Goal: Check status: Verify the current state of an ongoing process or item

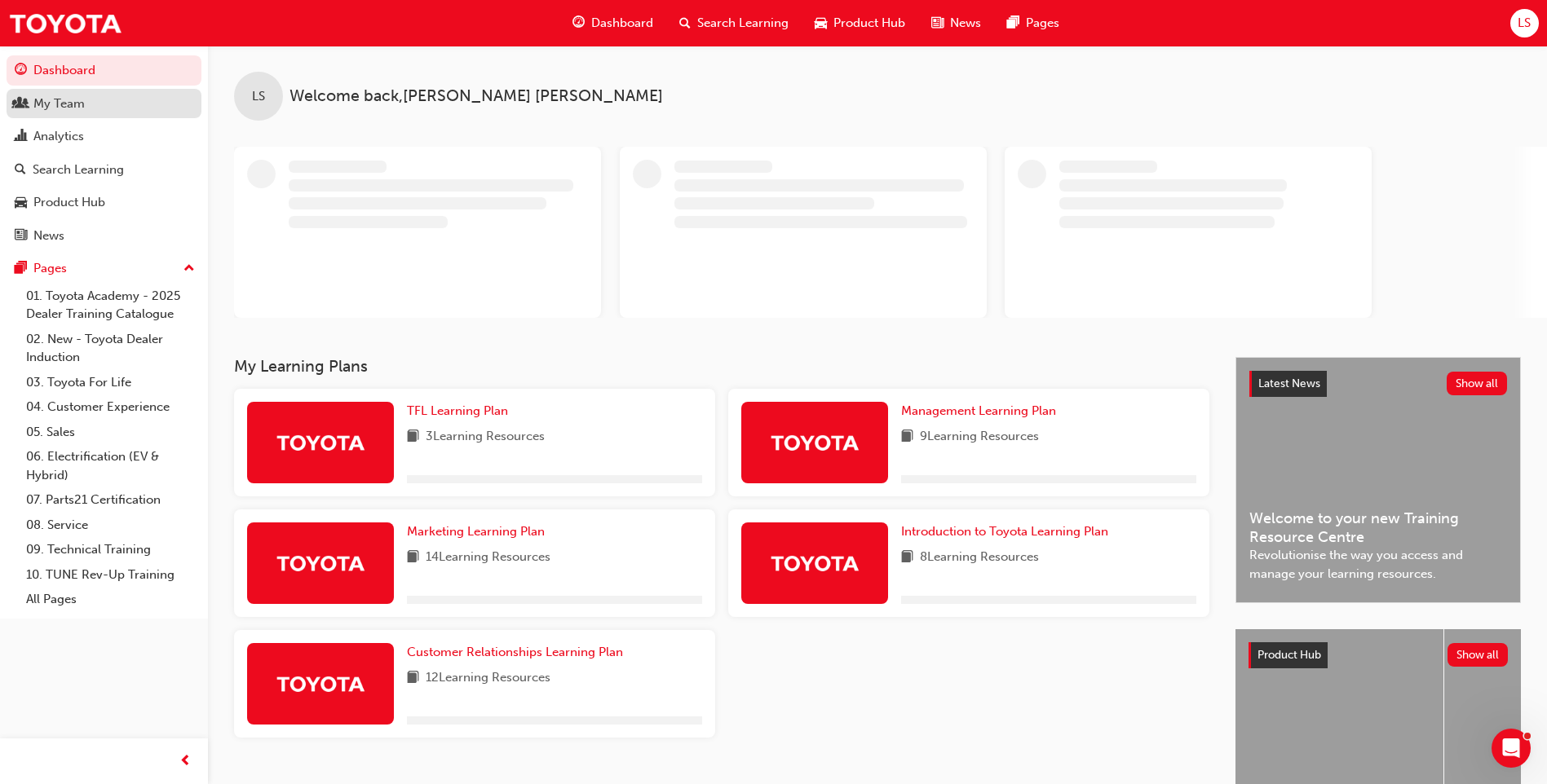
click at [70, 91] on link "My Team" at bounding box center [104, 104] width 195 height 30
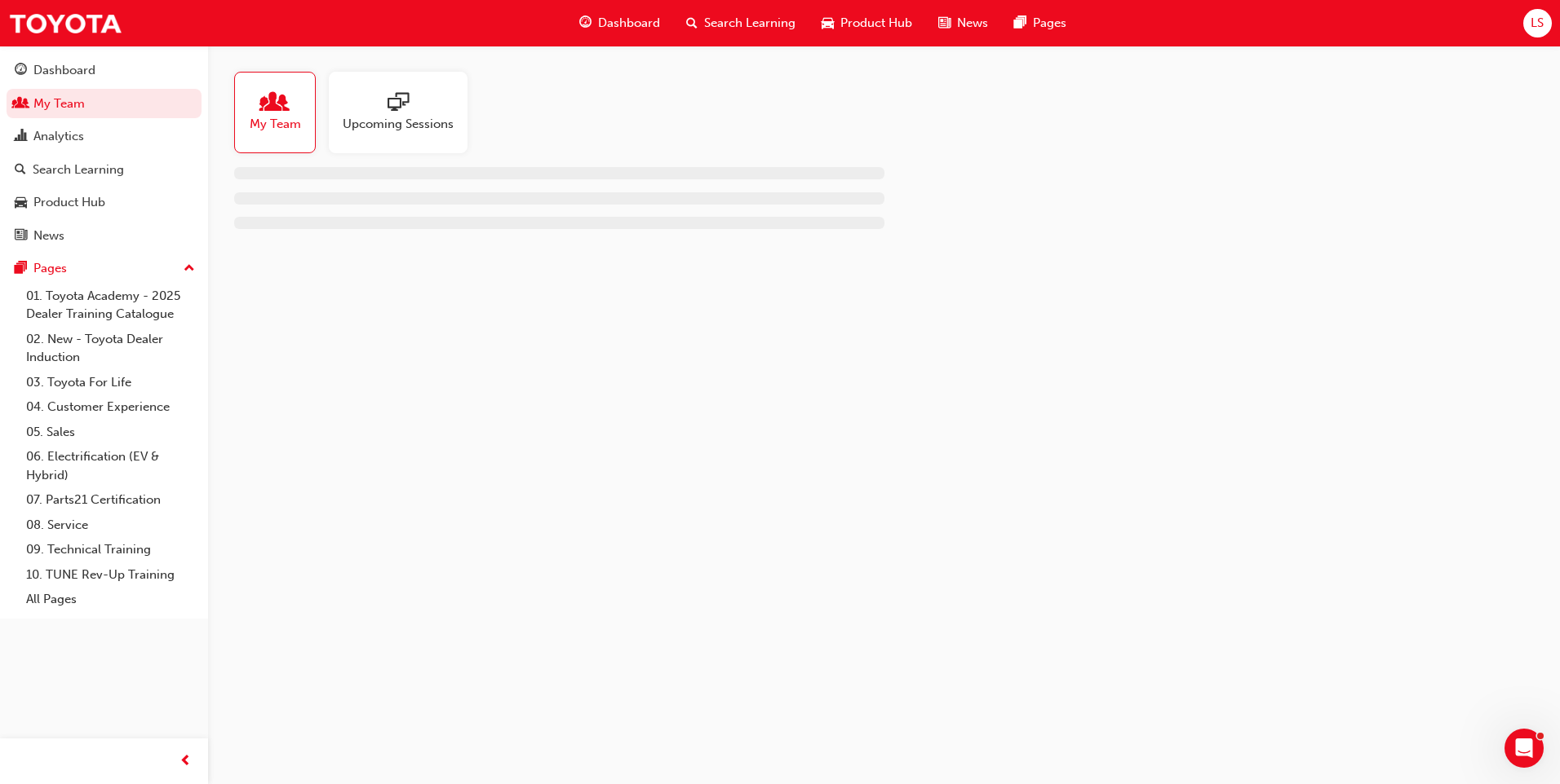
click at [272, 140] on div "My Team" at bounding box center [275, 113] width 82 height 82
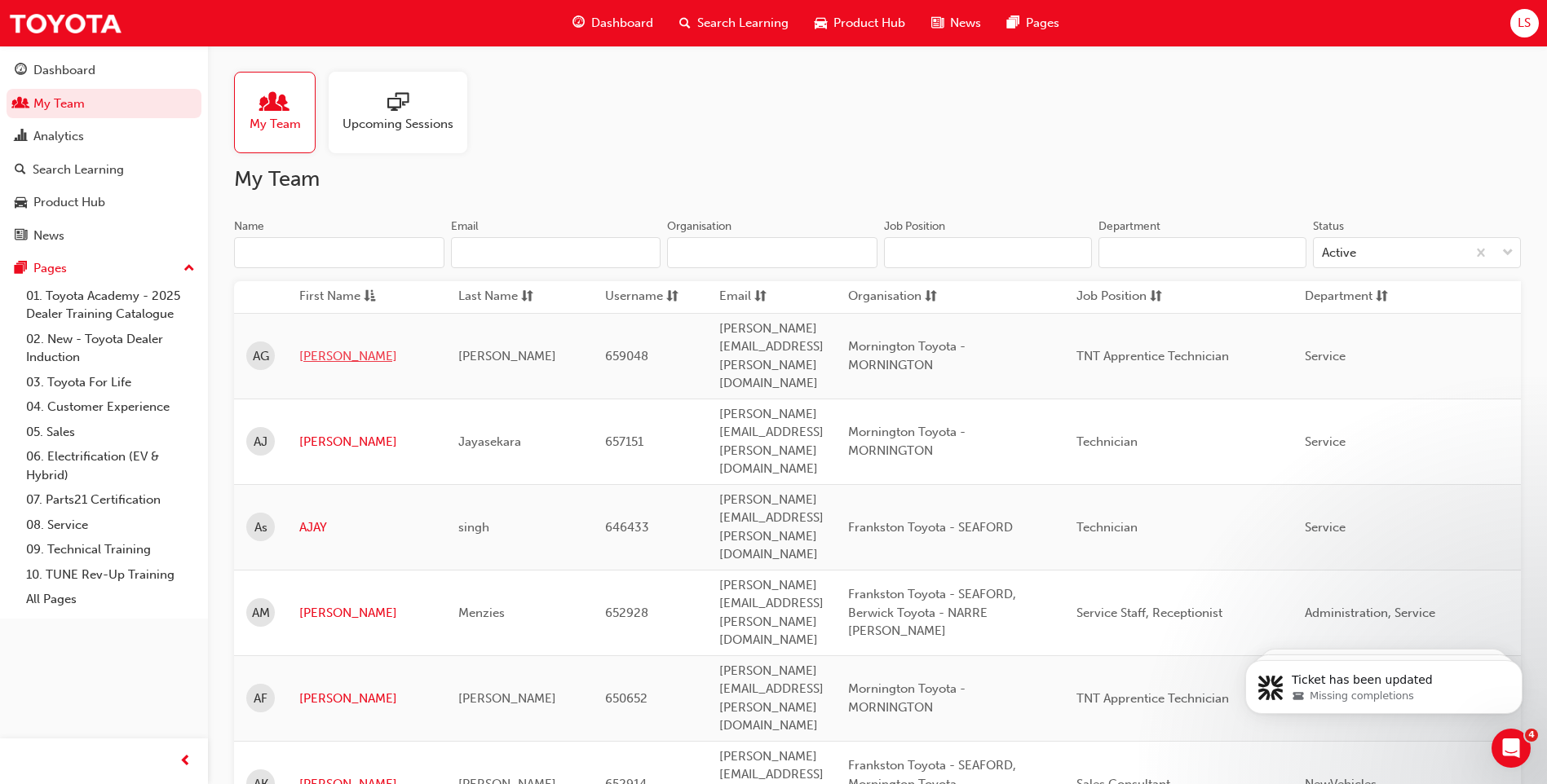
click at [314, 347] on link "[PERSON_NAME]" at bounding box center [366, 356] width 135 height 19
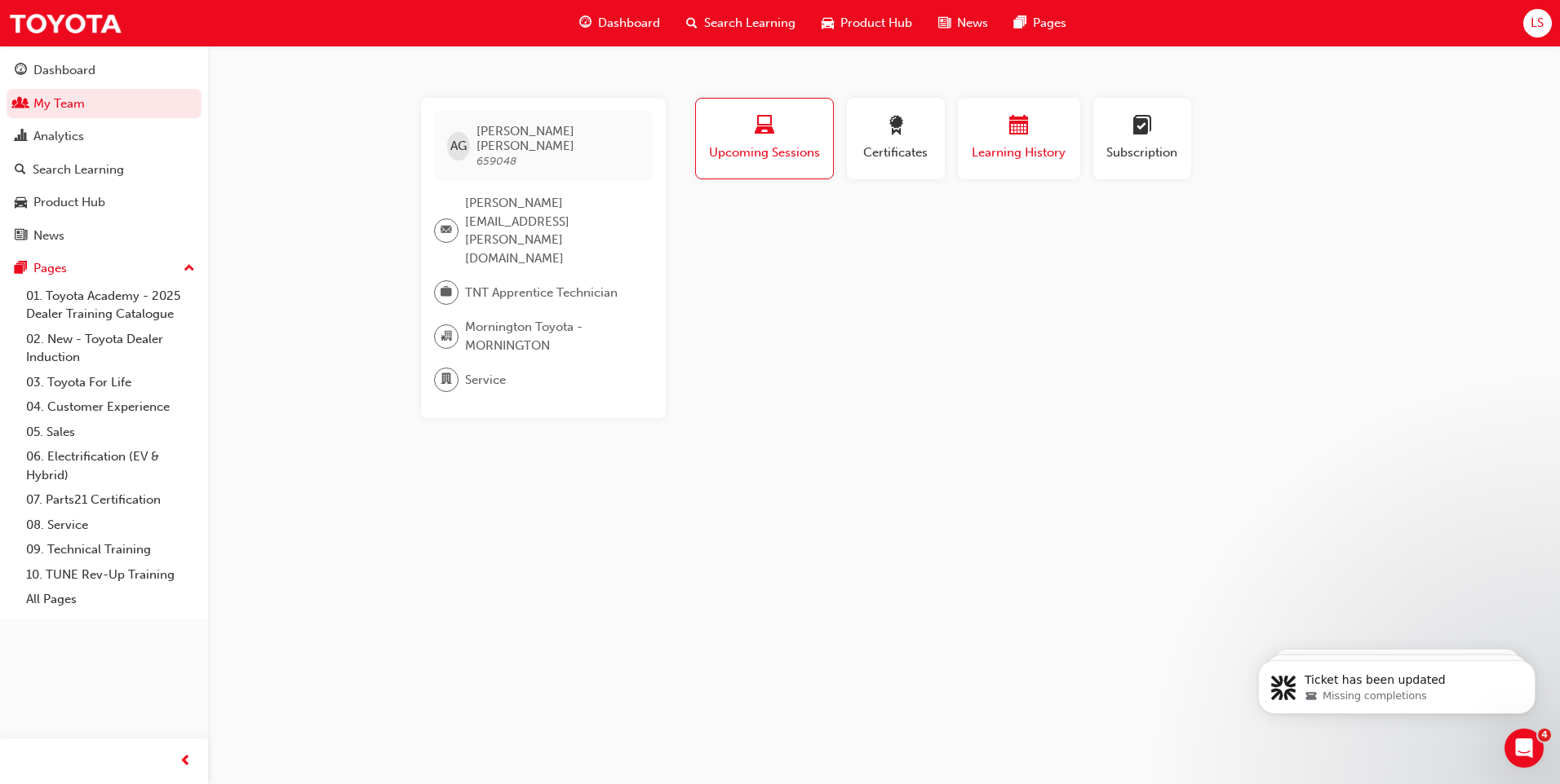
click at [1003, 154] on span "Learning History" at bounding box center [1019, 153] width 98 height 19
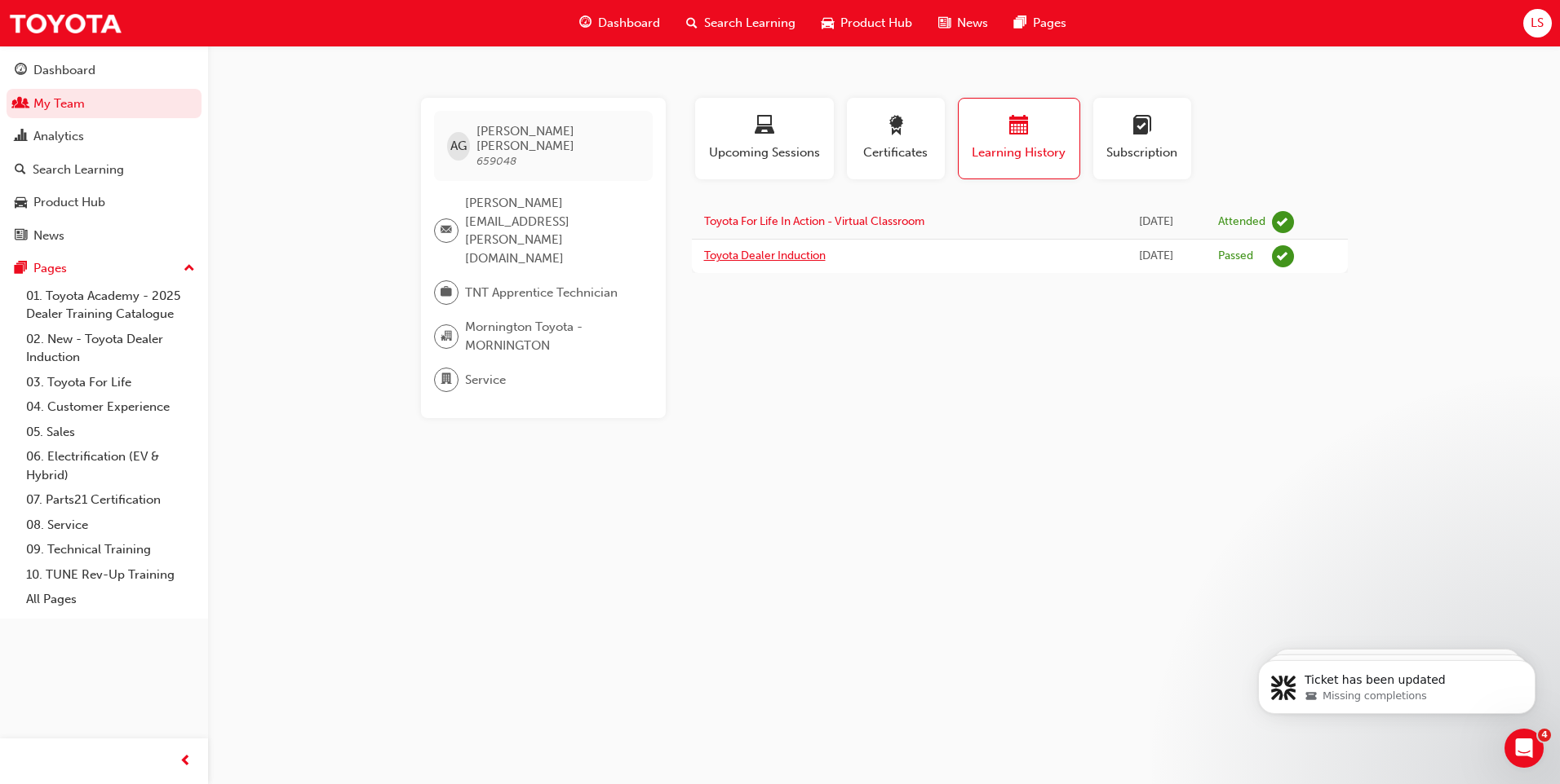
click at [767, 254] on link "Toyota Dealer Induction" at bounding box center [765, 256] width 122 height 14
